Goal: Information Seeking & Learning: Understand process/instructions

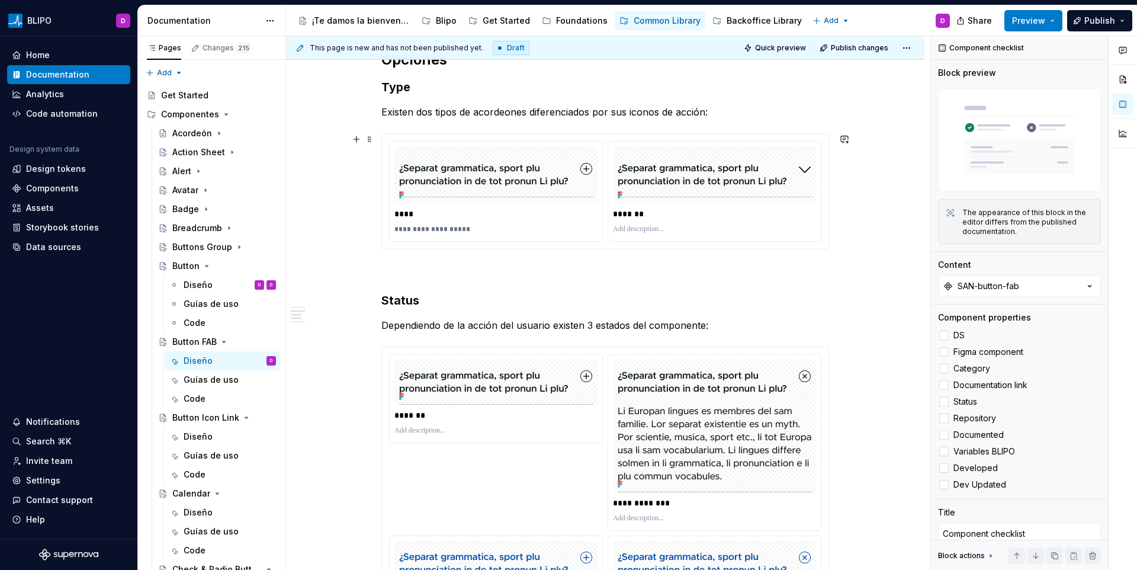
scroll to position [928, 0]
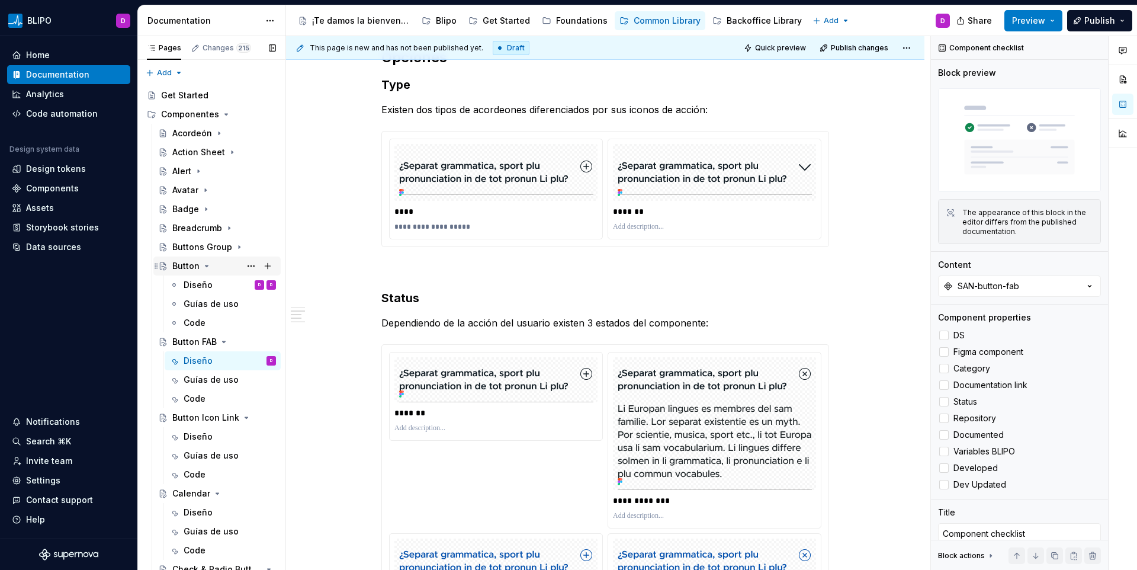
click at [206, 265] on icon "Page tree" at bounding box center [207, 265] width 3 height 1
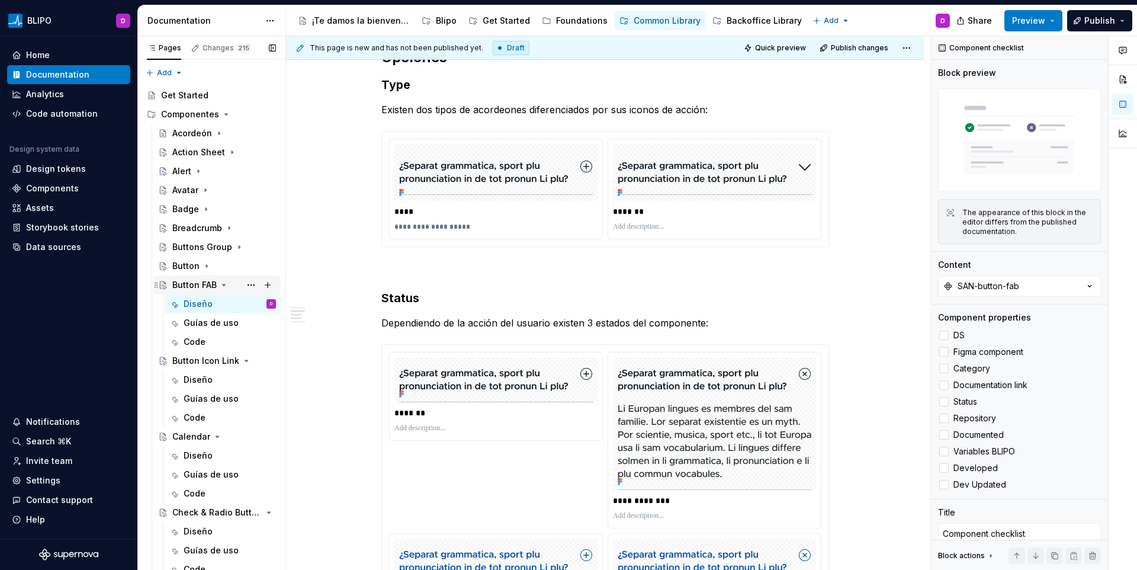
click at [221, 285] on icon "Page tree" at bounding box center [223, 284] width 9 height 9
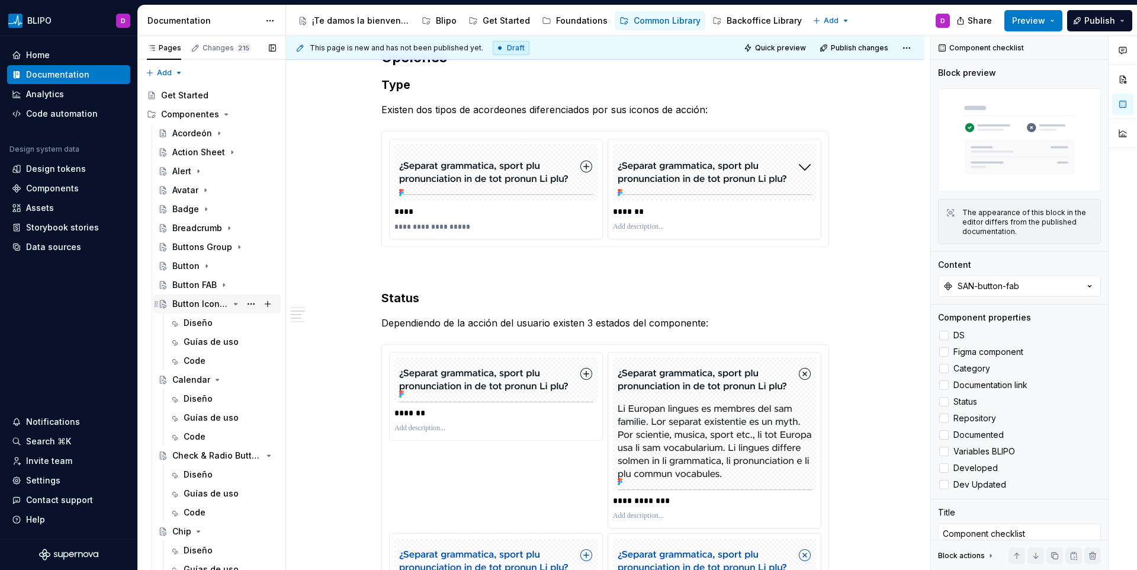
click at [231, 304] on icon "Page tree" at bounding box center [235, 303] width 9 height 9
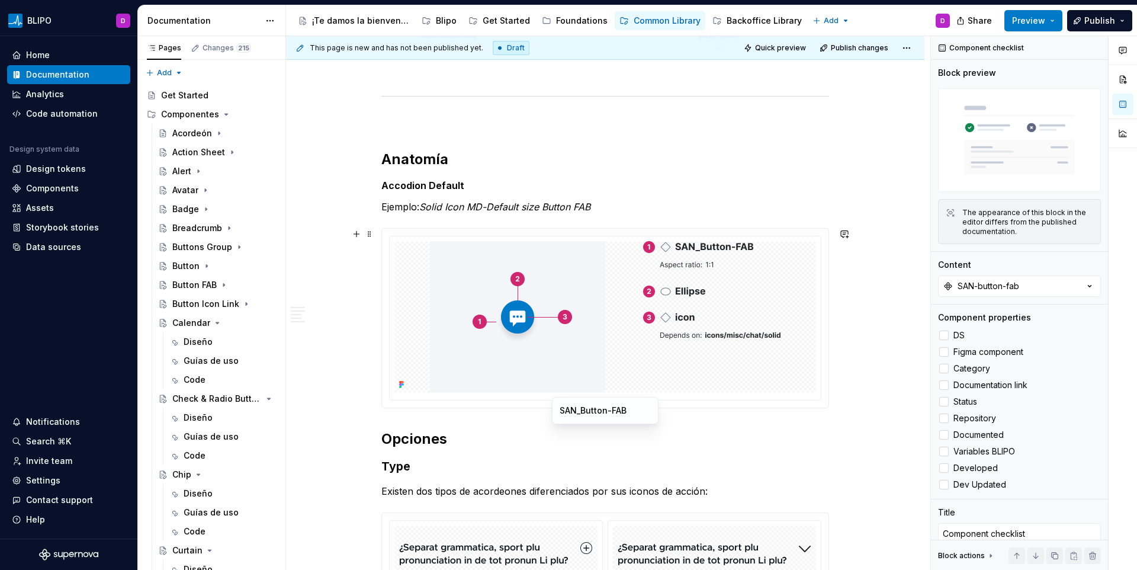
scroll to position [0, 0]
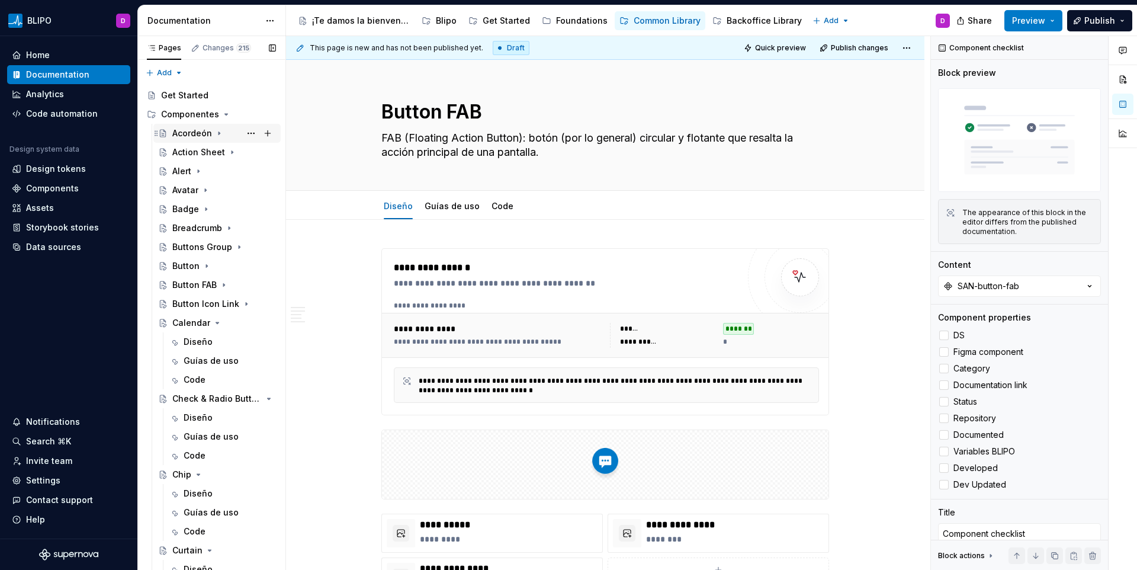
click at [216, 132] on icon "Page tree" at bounding box center [218, 133] width 9 height 9
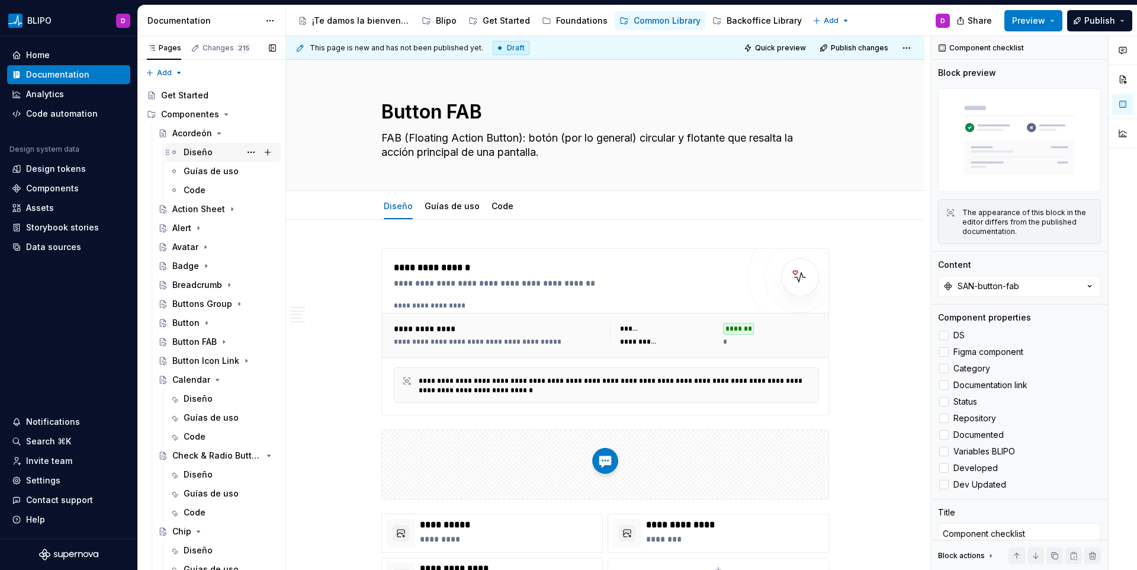
click at [198, 148] on div "Diseño" at bounding box center [198, 152] width 29 height 12
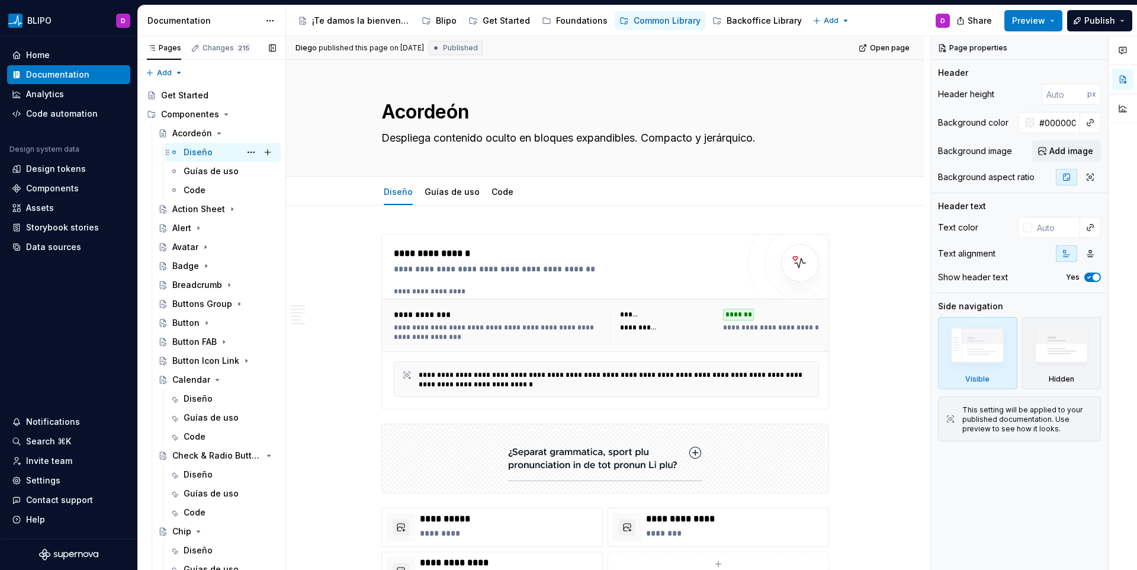
click at [216, 153] on div "Diseño D" at bounding box center [230, 152] width 92 height 17
click at [217, 134] on icon "Page tree" at bounding box center [218, 133] width 9 height 9
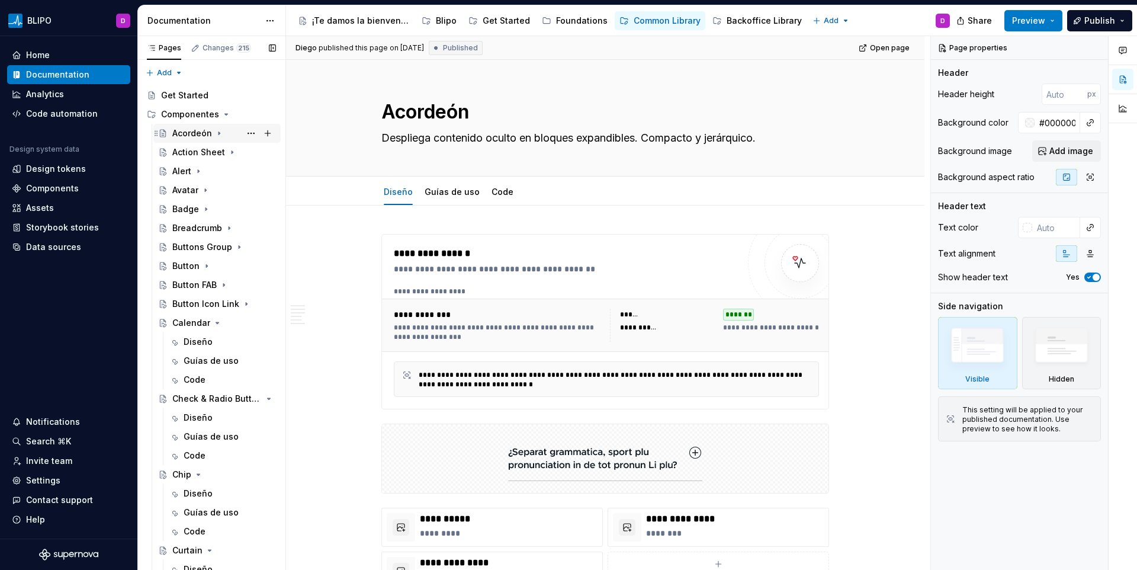
click at [217, 134] on icon "Page tree" at bounding box center [218, 133] width 9 height 9
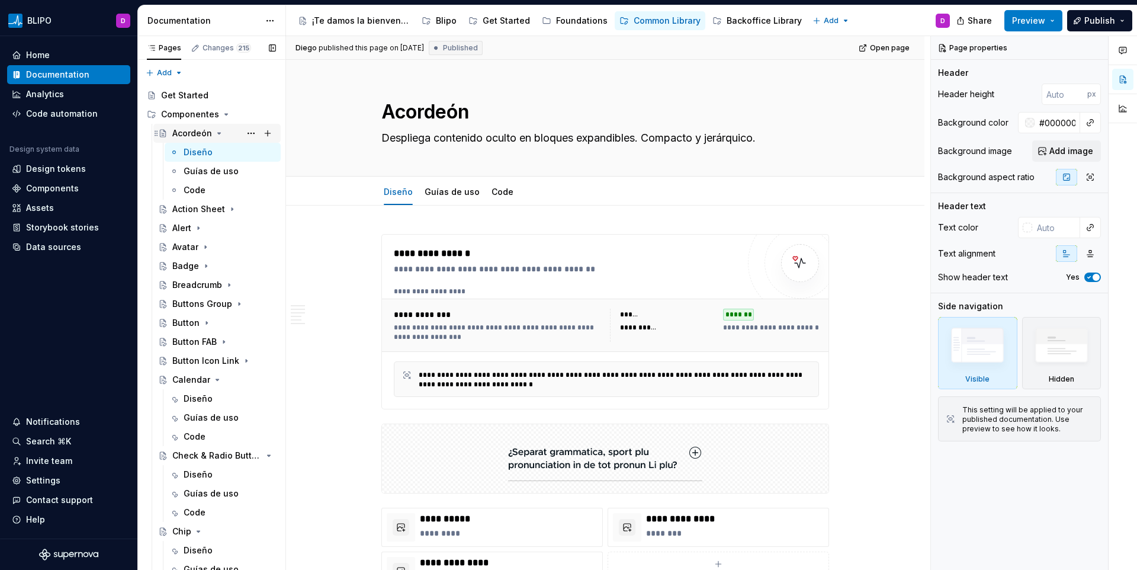
click at [217, 134] on icon "Page tree" at bounding box center [218, 133] width 9 height 9
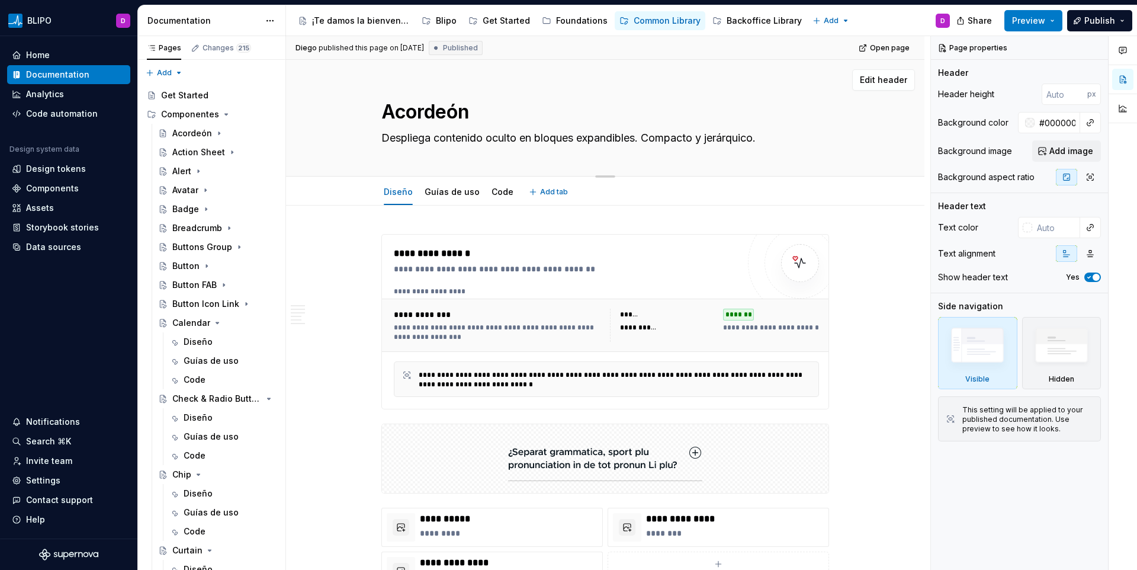
click at [428, 105] on textarea "Acordeón" at bounding box center [603, 112] width 448 height 28
click at [605, 569] on div at bounding box center [568, 570] width 1137 height 0
click at [602, 569] on div at bounding box center [568, 570] width 1137 height 0
click at [1025, 25] on span "Preview" at bounding box center [1028, 21] width 33 height 12
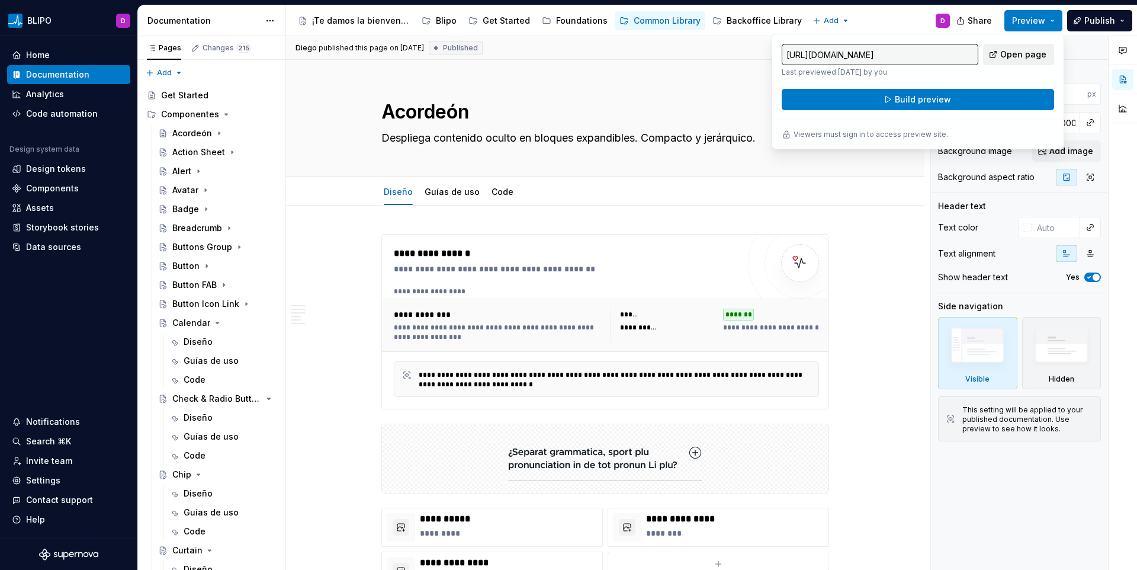
click at [1000, 57] on link "Open page" at bounding box center [1018, 54] width 71 height 21
type textarea "*"
